Goal: Navigation & Orientation: Go to known website

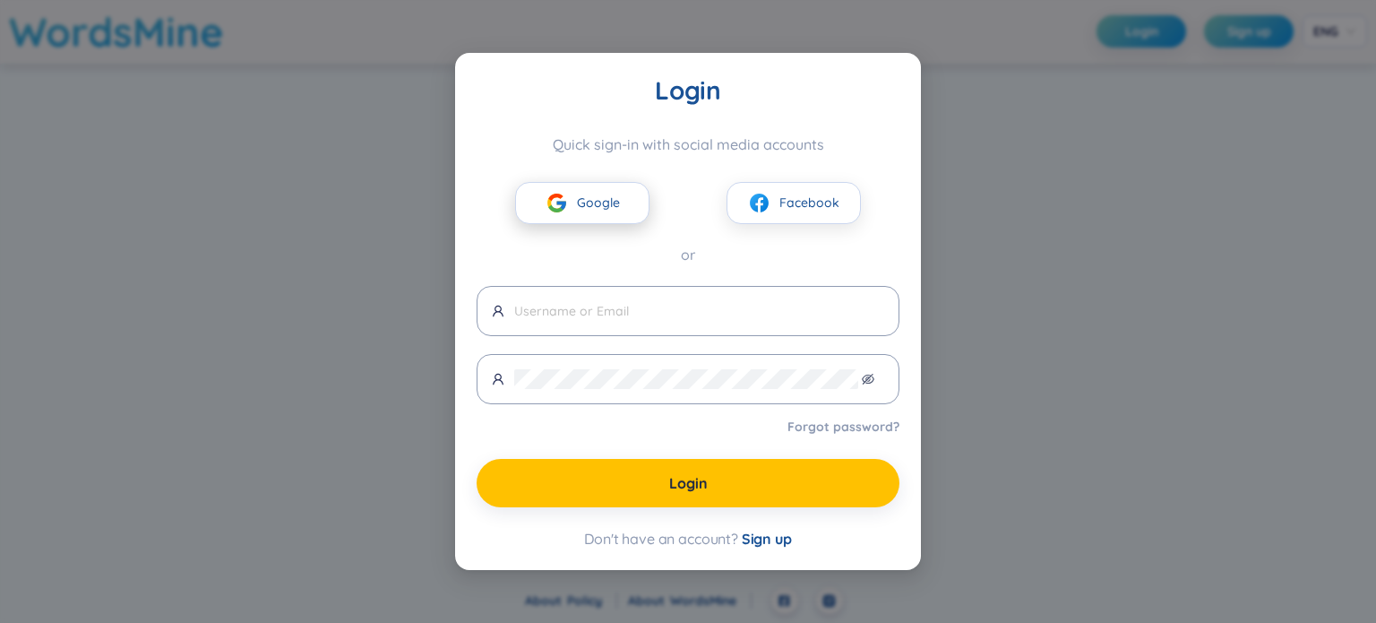
click at [570, 201] on button "Google" at bounding box center [582, 203] width 134 height 42
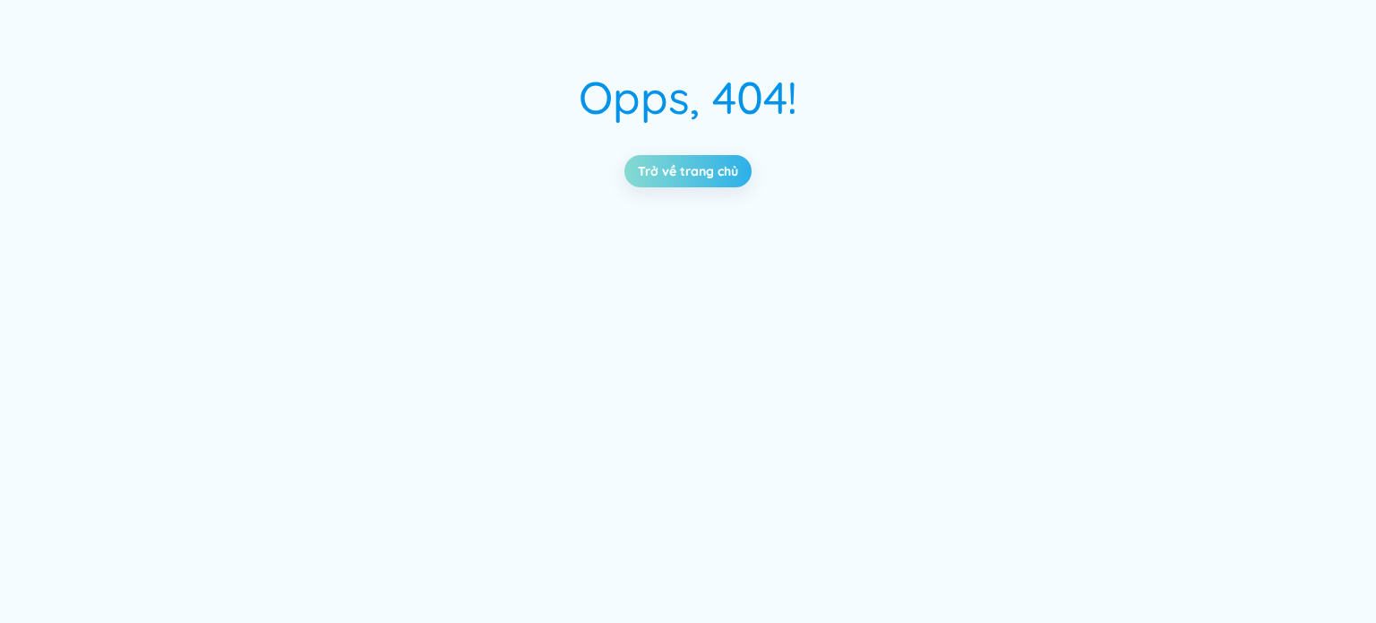
click at [659, 164] on link "Trở về trang chủ" at bounding box center [688, 171] width 100 height 20
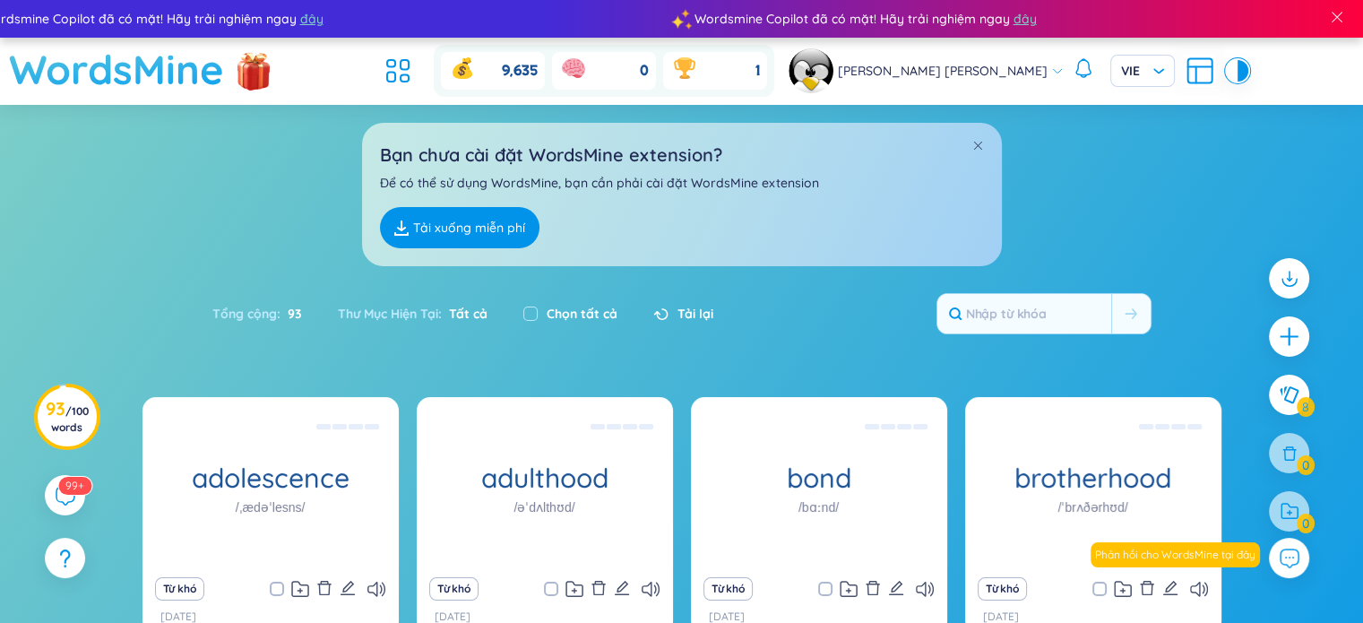
click at [189, 72] on h1 "WordsMine" at bounding box center [116, 70] width 215 height 64
